Goal: Use online tool/utility: Utilize a website feature to perform a specific function

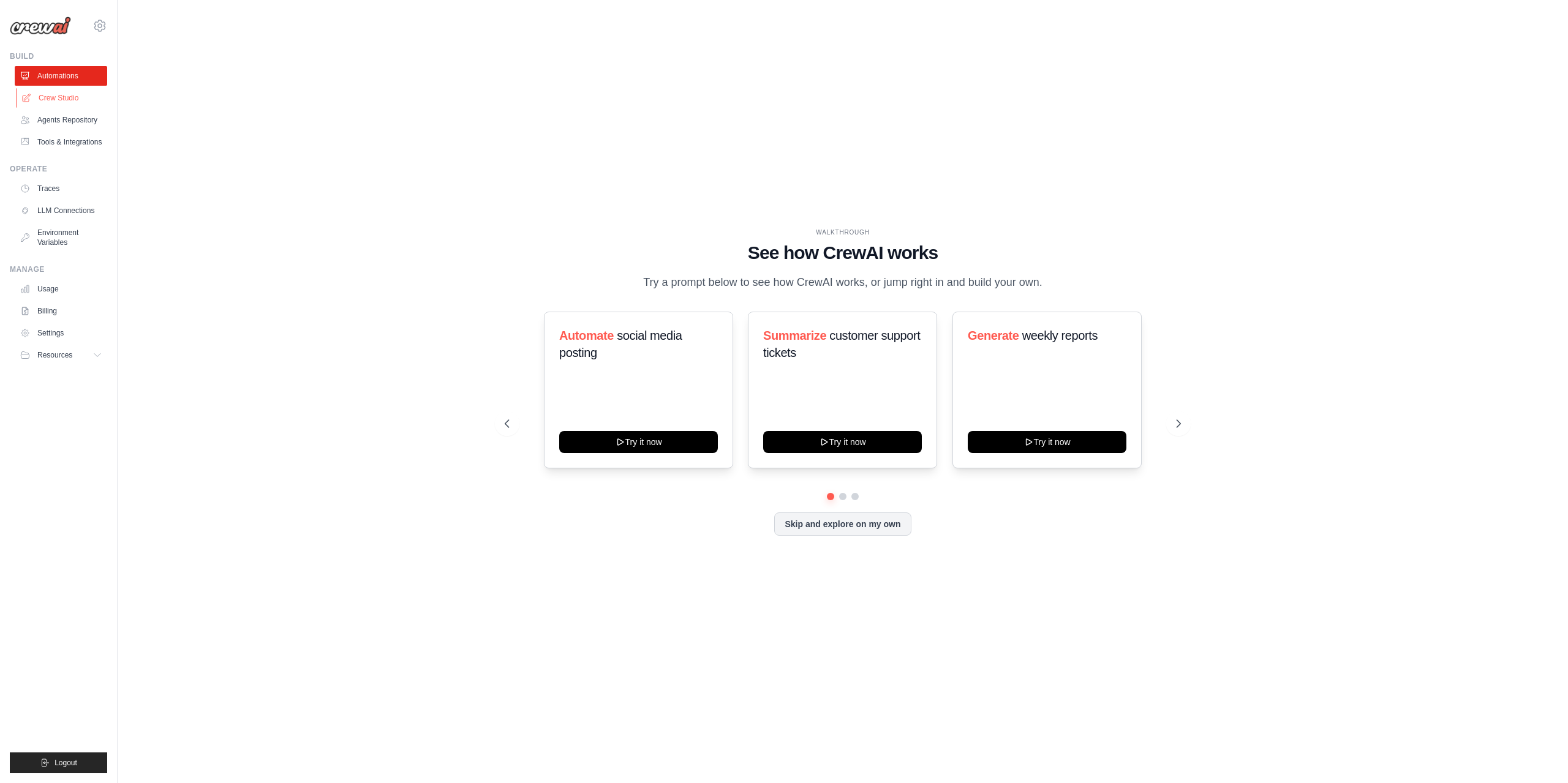
click at [58, 95] on link "Crew Studio" at bounding box center [62, 98] width 93 height 20
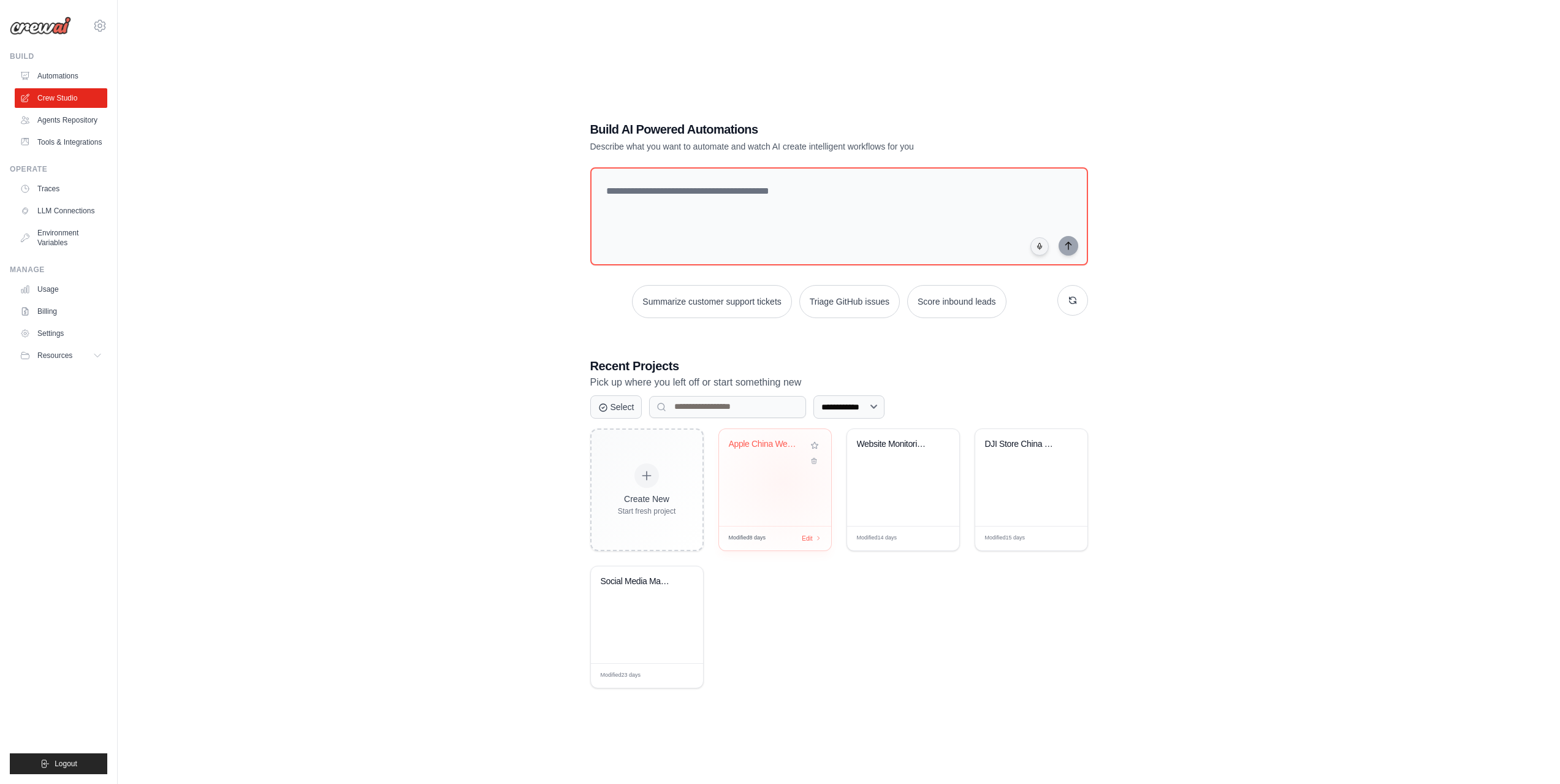
click at [753, 480] on div "Apple China Website Scraper" at bounding box center [775, 477] width 112 height 97
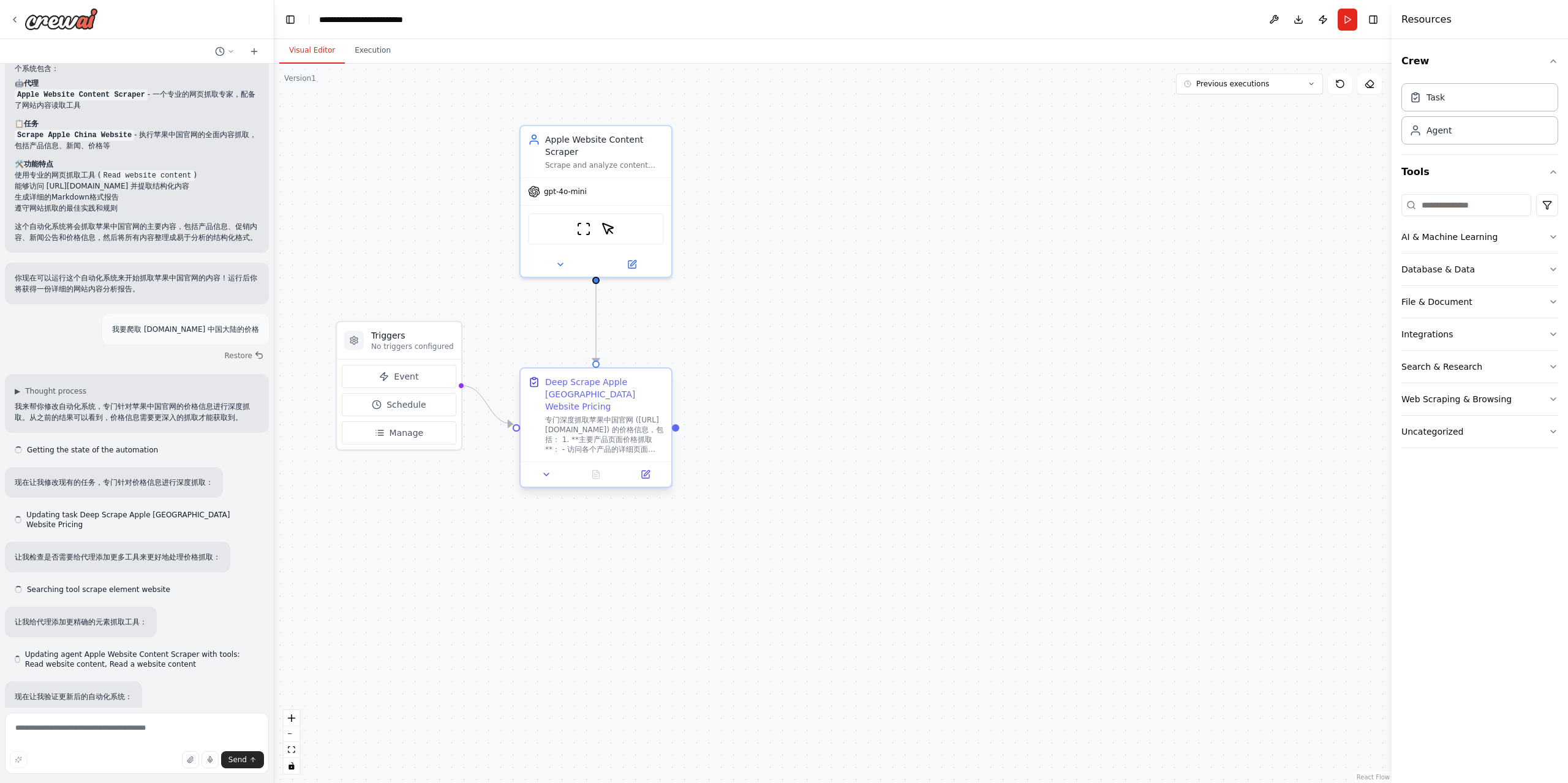
drag, startPoint x: 625, startPoint y: 410, endPoint x: 631, endPoint y: 405, distance: 7.8
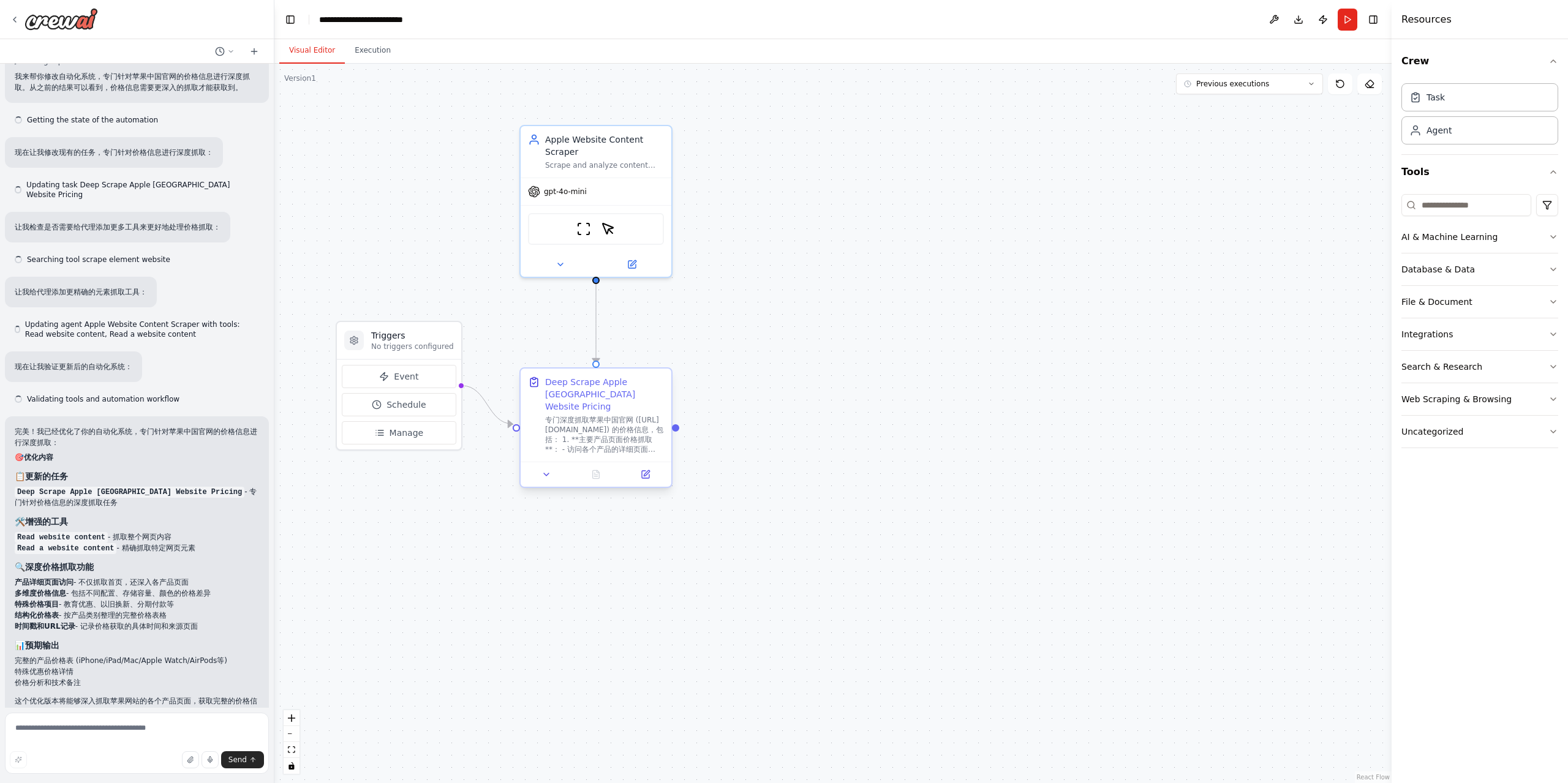
scroll to position [1000, 0]
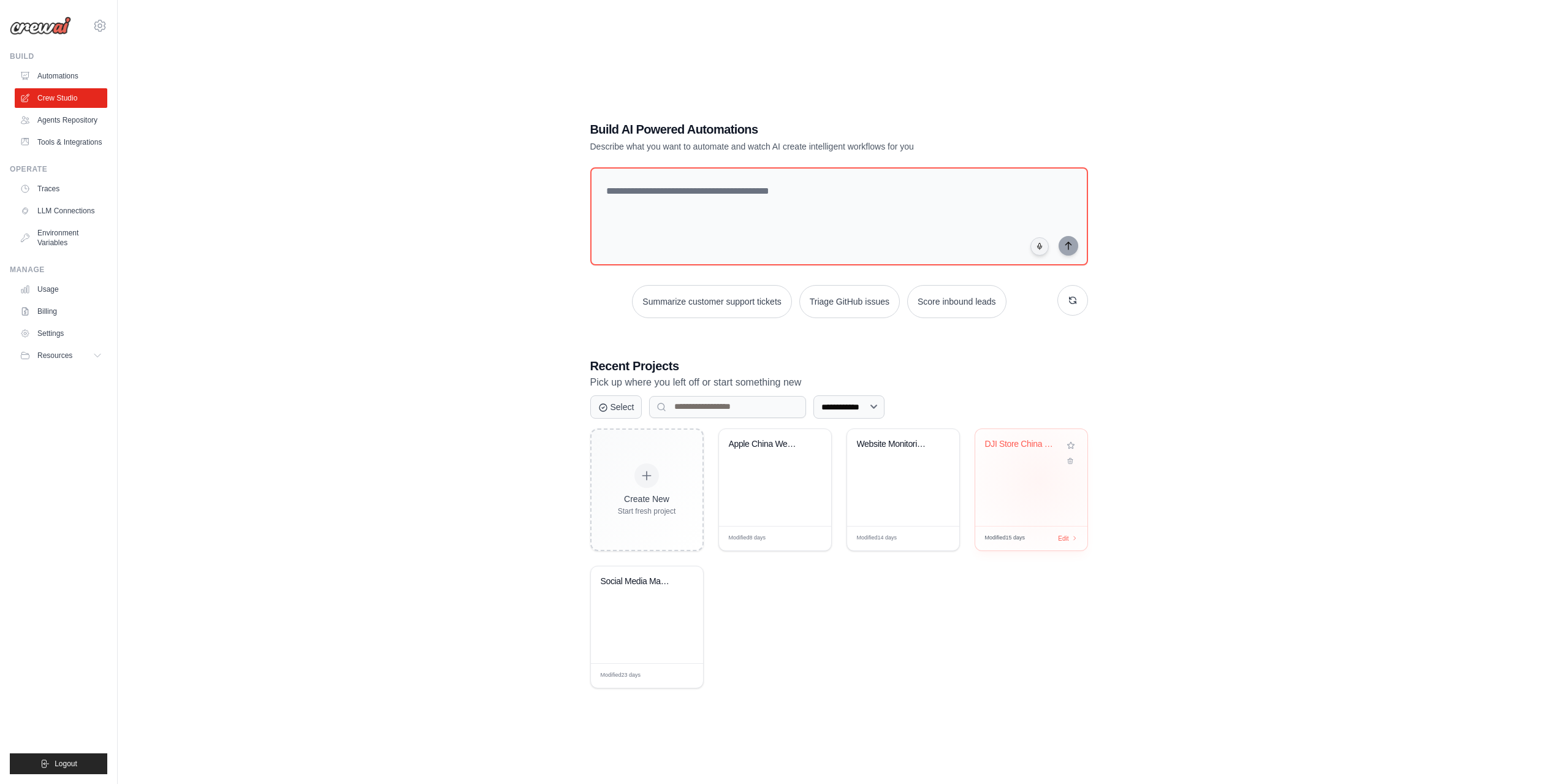
click at [1037, 478] on div "DJI Store China Price Scanner" at bounding box center [1031, 477] width 112 height 97
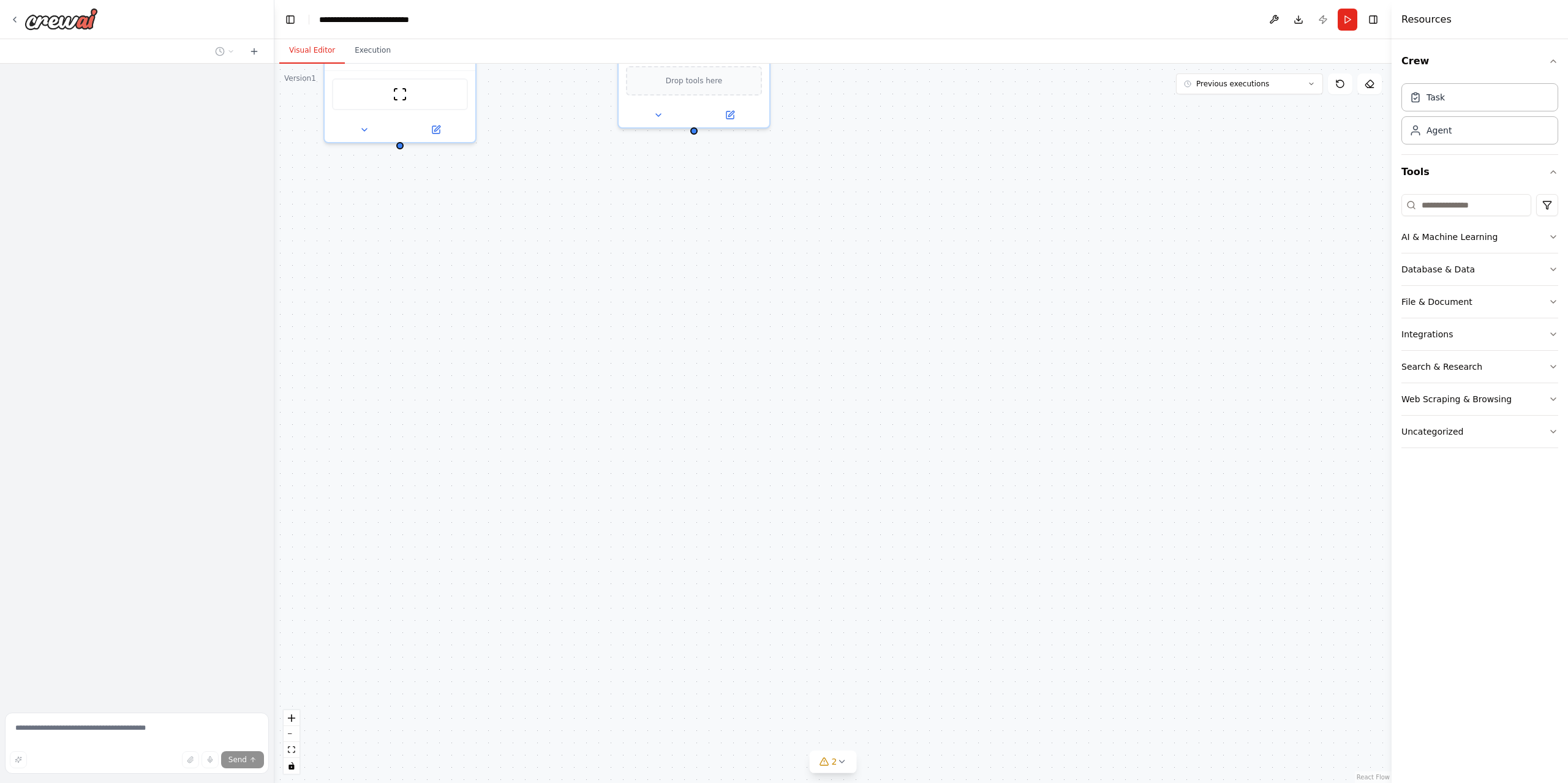
drag, startPoint x: 985, startPoint y: 431, endPoint x: 963, endPoint y: 442, distance: 24.6
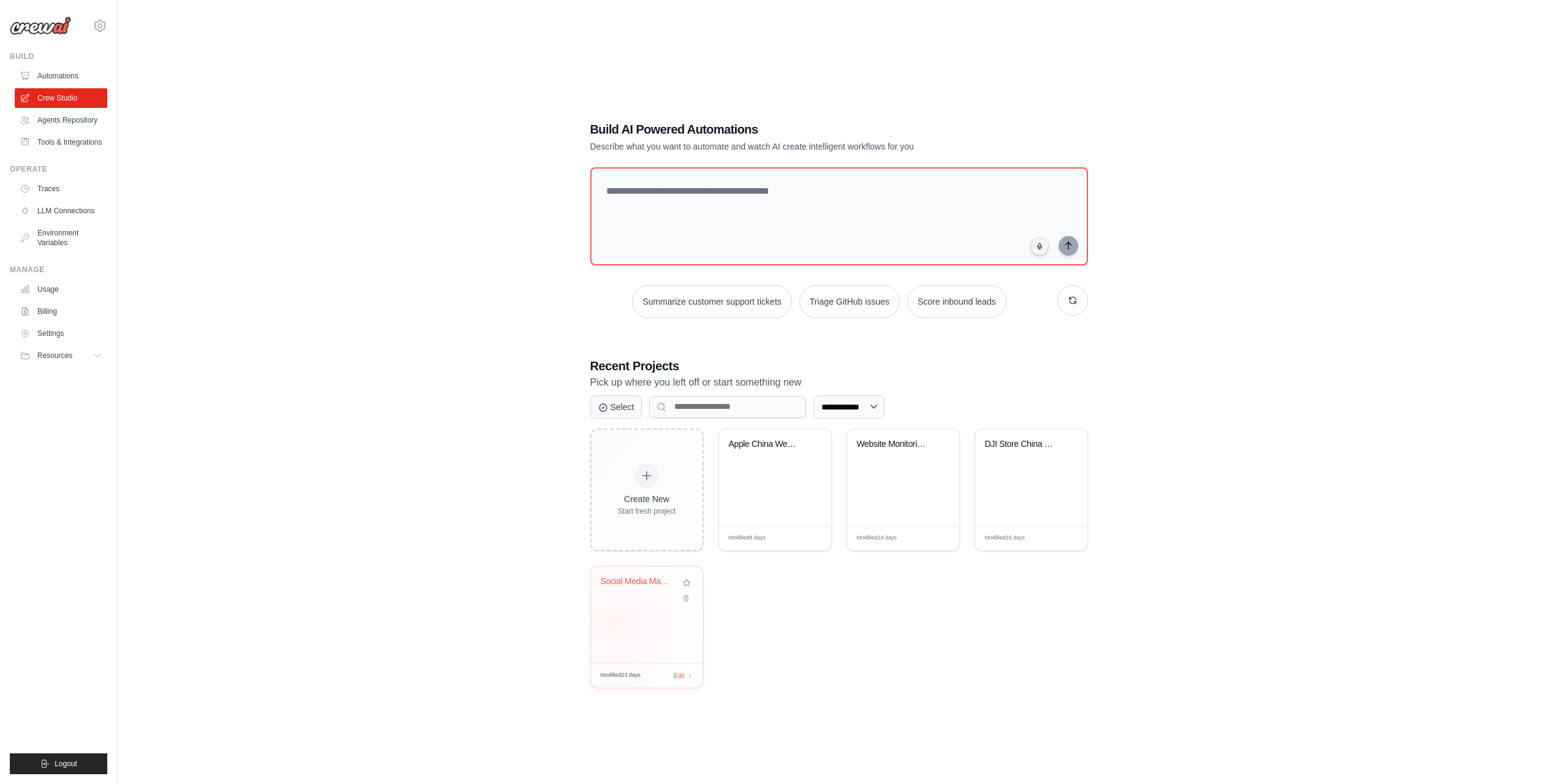
click at [613, 622] on div "Social Media Management Automation" at bounding box center [648, 615] width 112 height 97
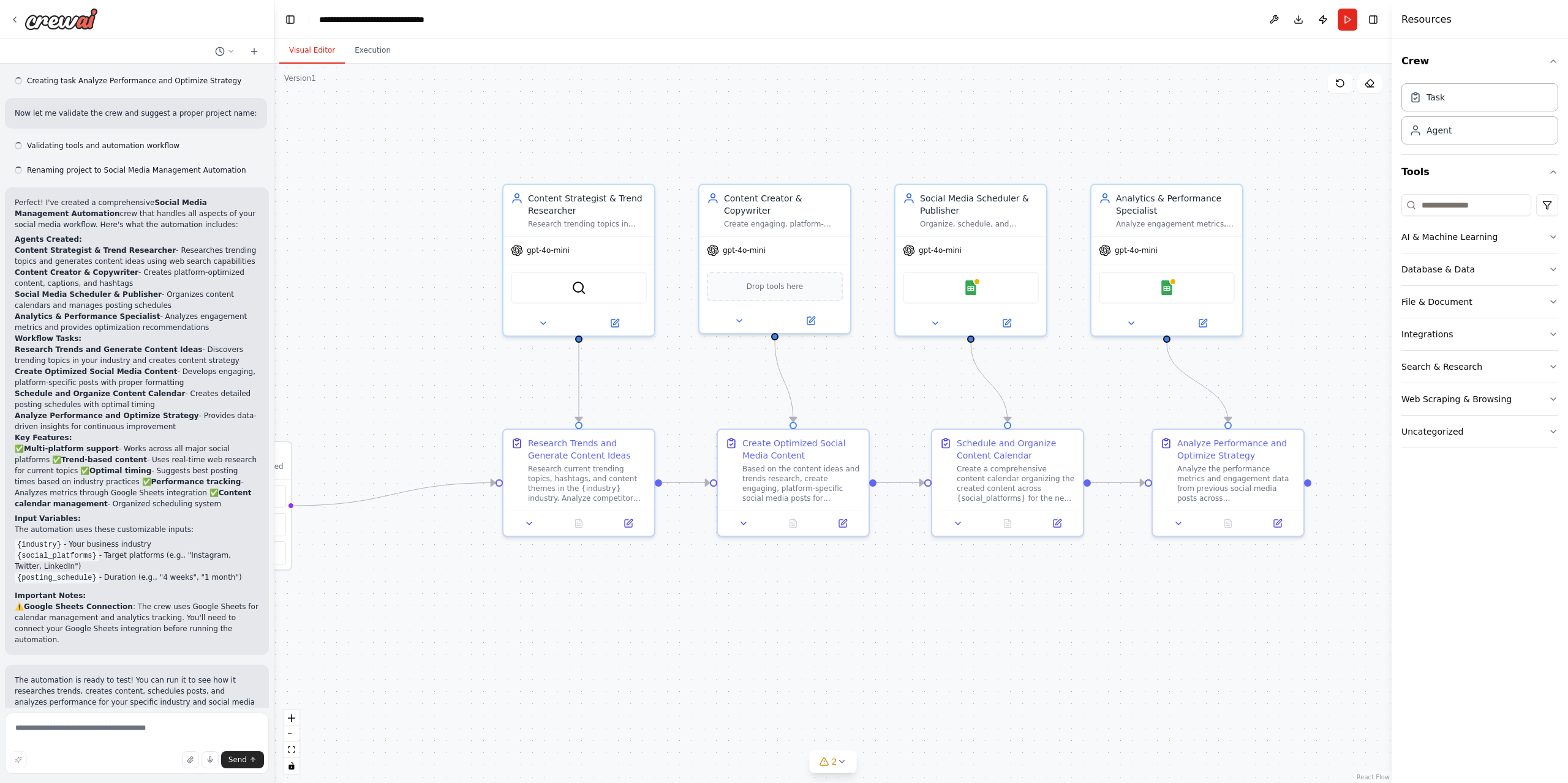
scroll to position [712, 0]
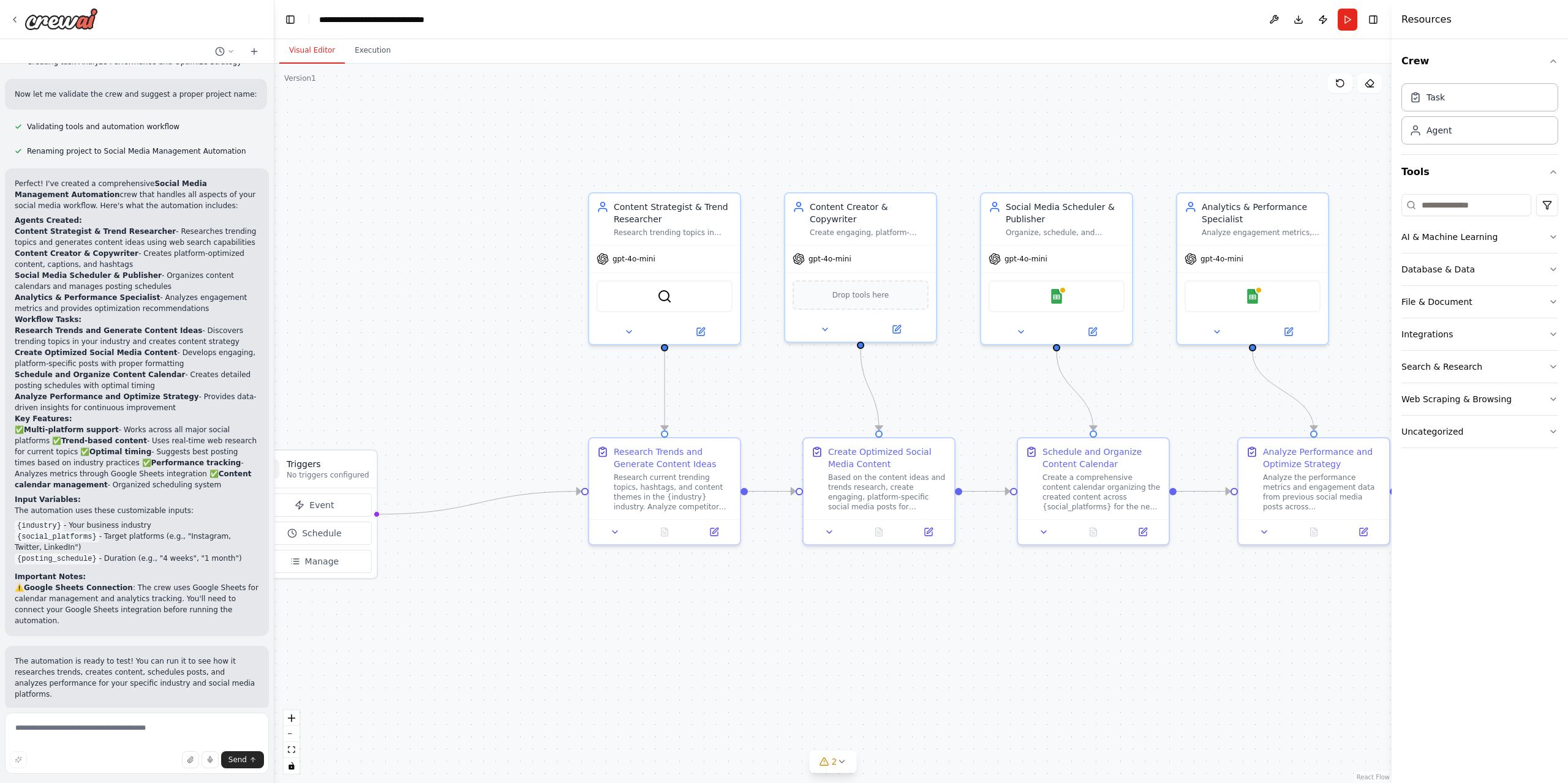
drag, startPoint x: 612, startPoint y: 568, endPoint x: 864, endPoint y: 636, distance: 261.0
click at [864, 636] on div ".deletable-edge-delete-btn { width: 20px; height: 20px; border: 0px solid #ffff…" at bounding box center [833, 423] width 1117 height 720
drag, startPoint x: 331, startPoint y: 471, endPoint x: 461, endPoint y: 458, distance: 130.6
click at [461, 458] on p "No triggers configured" at bounding box center [456, 462] width 82 height 9
click at [446, 494] on span "Event" at bounding box center [450, 493] width 25 height 12
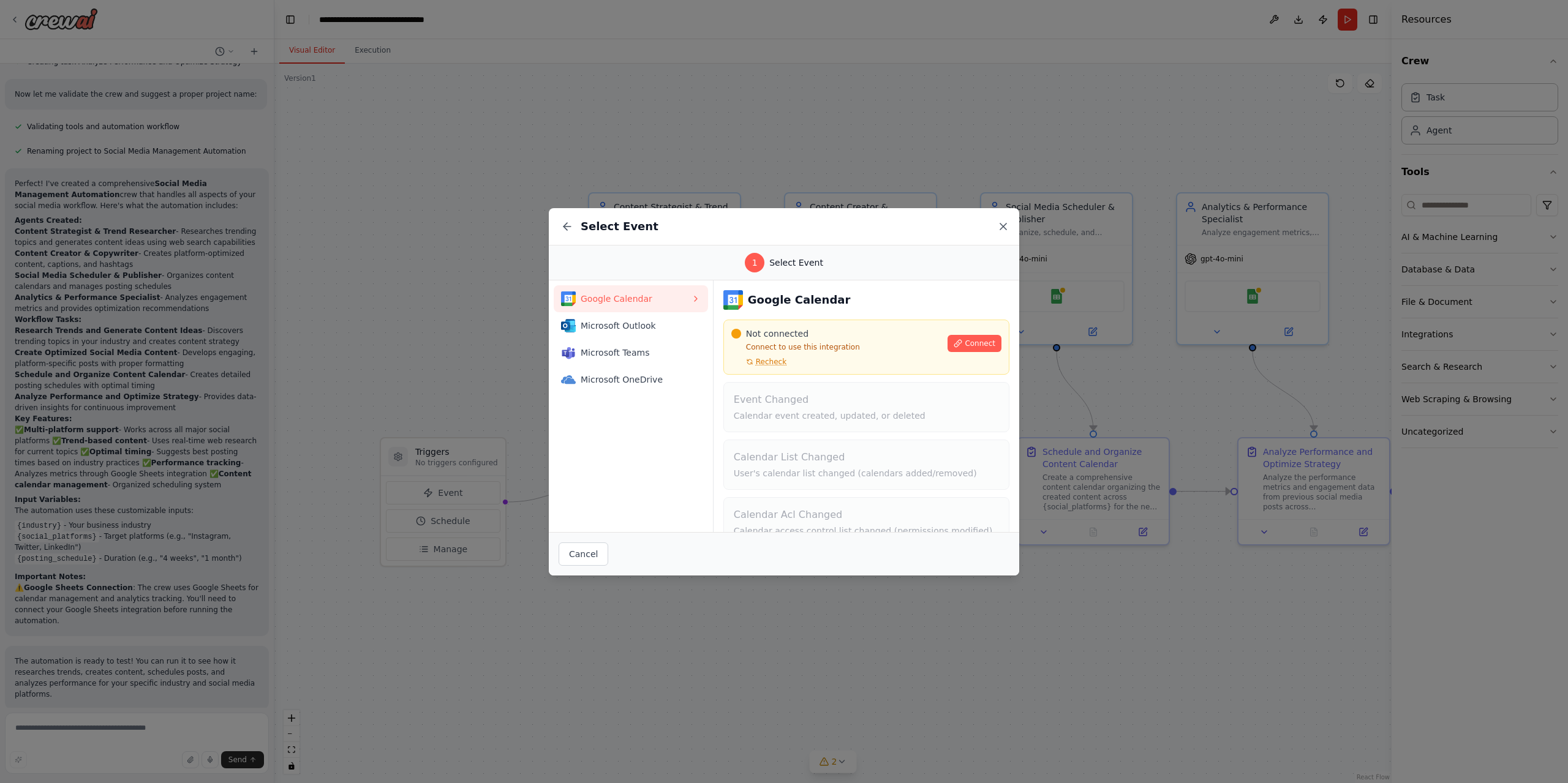
click at [999, 223] on icon at bounding box center [1003, 226] width 12 height 12
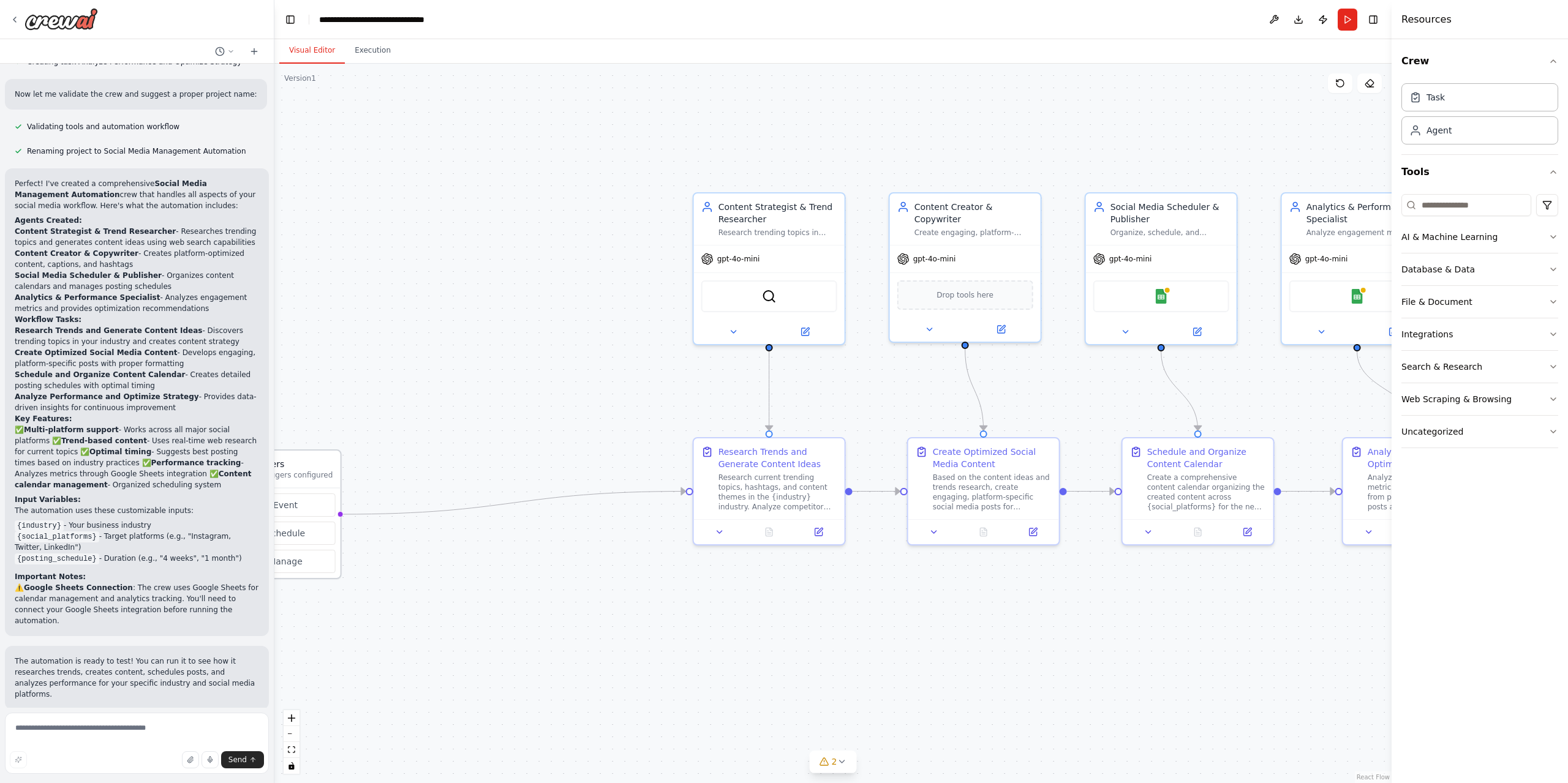
drag, startPoint x: 438, startPoint y: 455, endPoint x: 280, endPoint y: 459, distance: 158.1
click at [280, 459] on h3 "Triggers" at bounding box center [291, 464] width 82 height 12
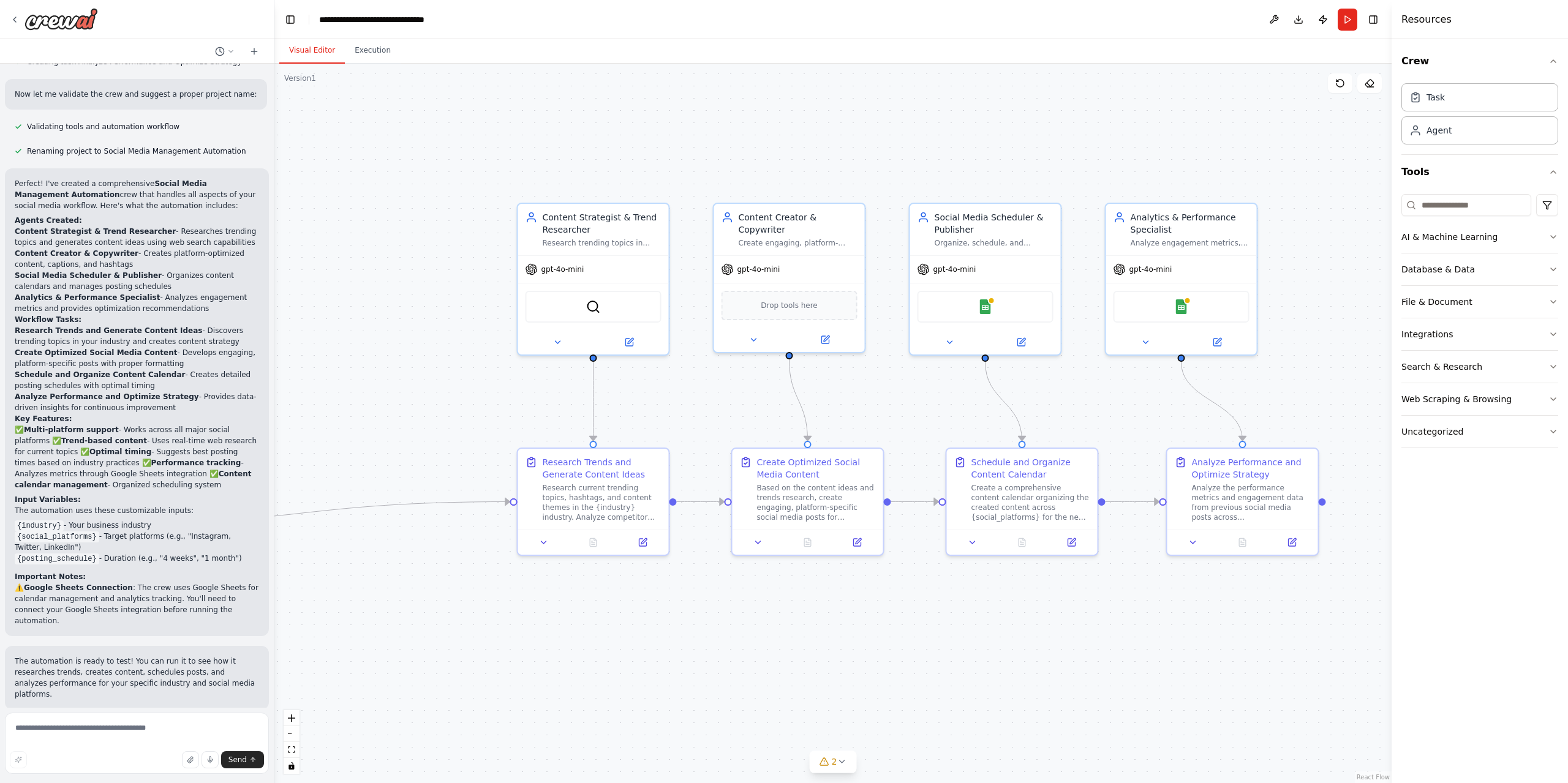
drag, startPoint x: 650, startPoint y: 415, endPoint x: 354, endPoint y: 428, distance: 296.3
click at [354, 428] on div ".deletable-edge-delete-btn { width: 20px; height: 20px; border: 0px solid #ffff…" at bounding box center [833, 423] width 1117 height 720
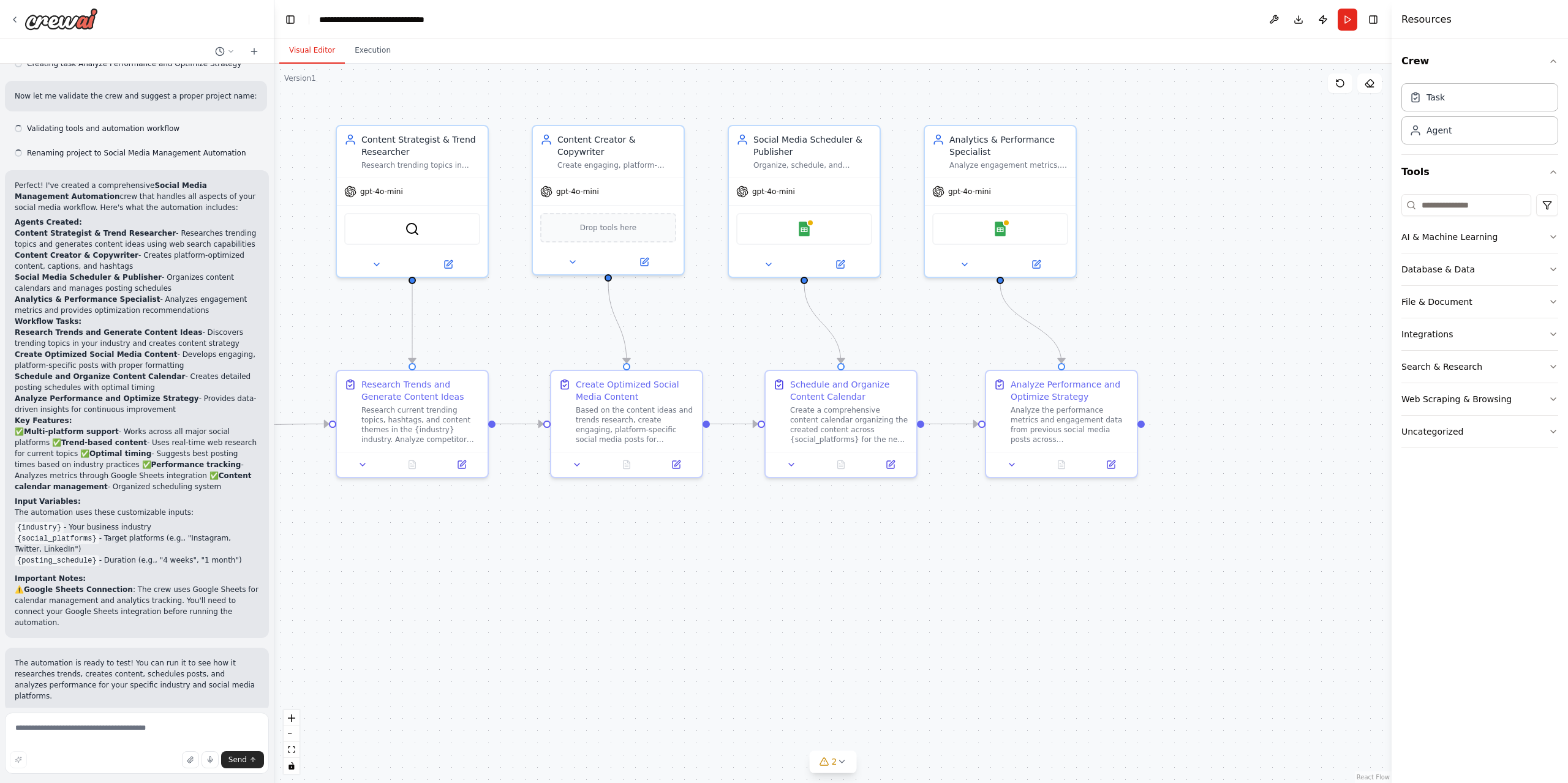
scroll to position [712, 0]
